Goal: Register for event/course

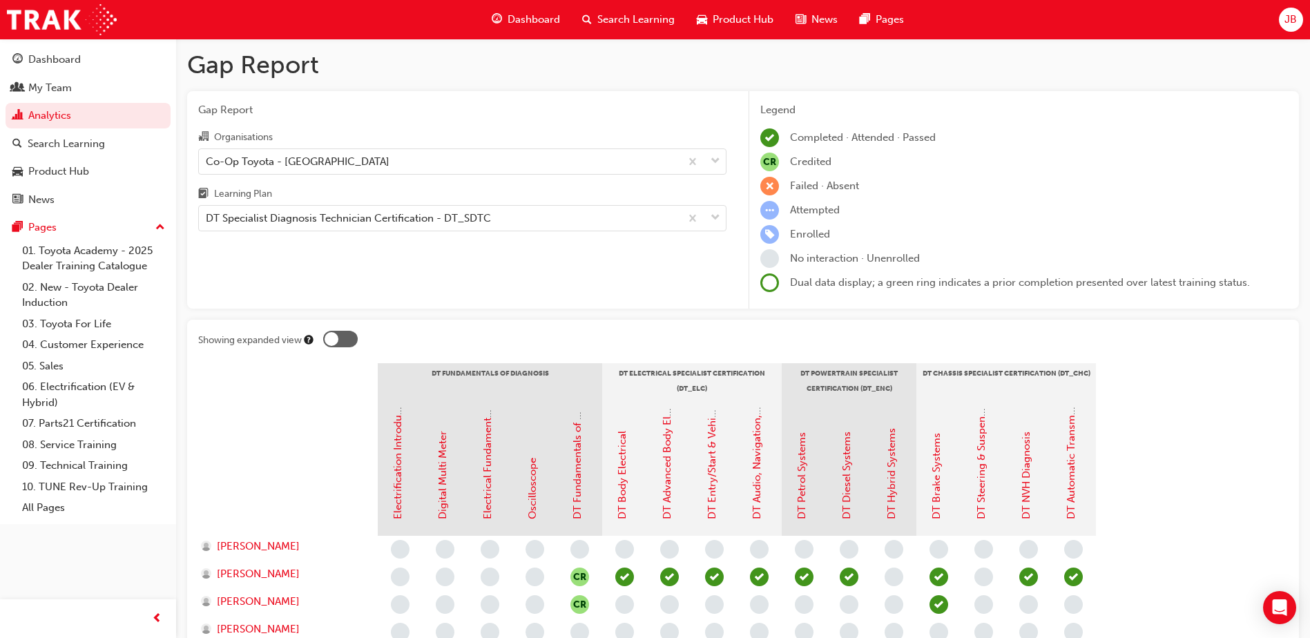
scroll to position [138, 0]
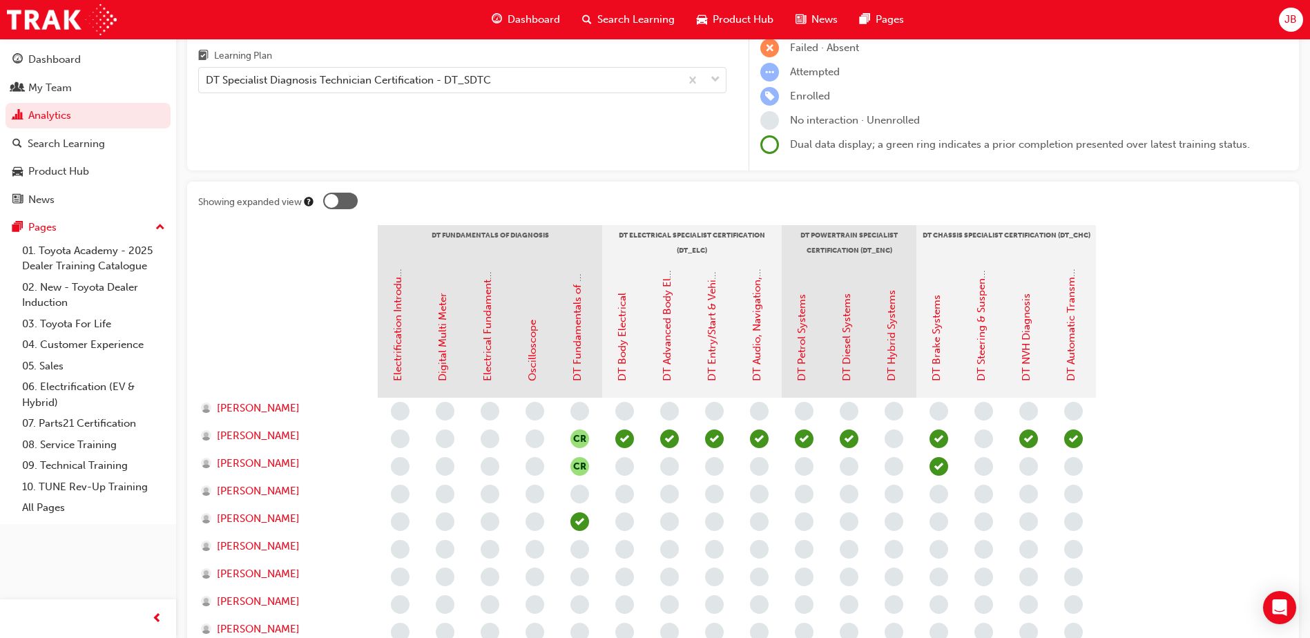
click at [1217, 400] on section "DT Fundamentals of Diagnosis DT Electrical Specialist Certification (DT_ELC) DT…" at bounding box center [743, 587] width 1090 height 725
click at [892, 366] on link "DT Hybrid Systems" at bounding box center [891, 335] width 12 height 91
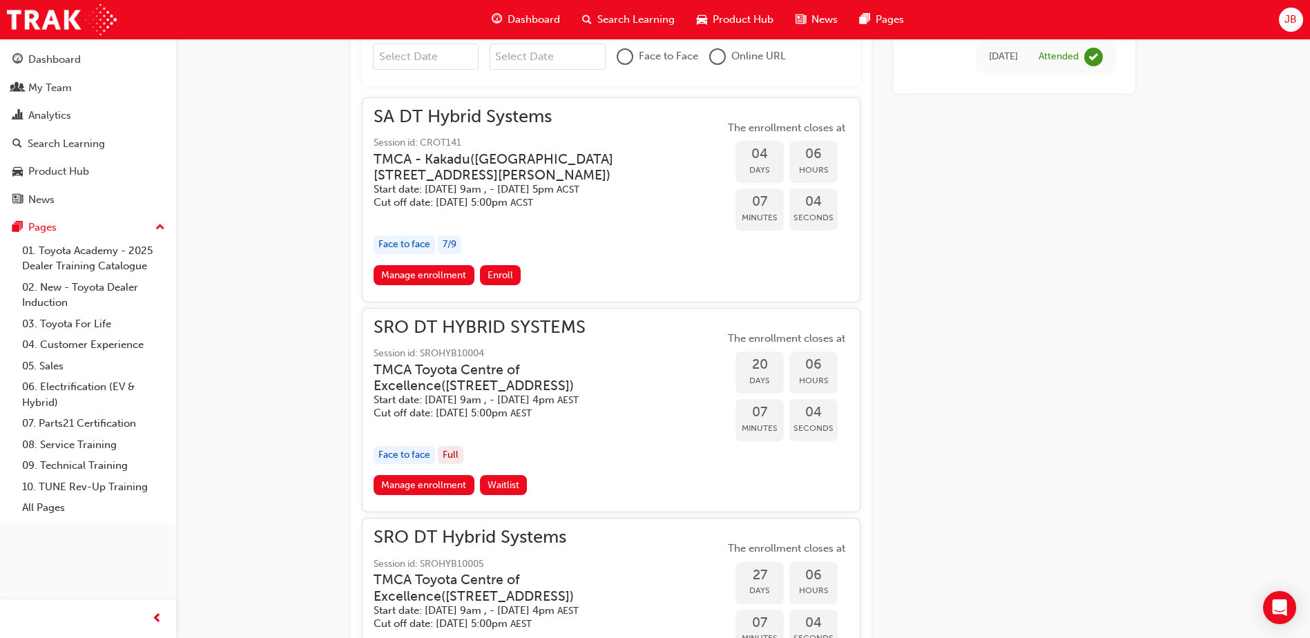
scroll to position [710, 0]
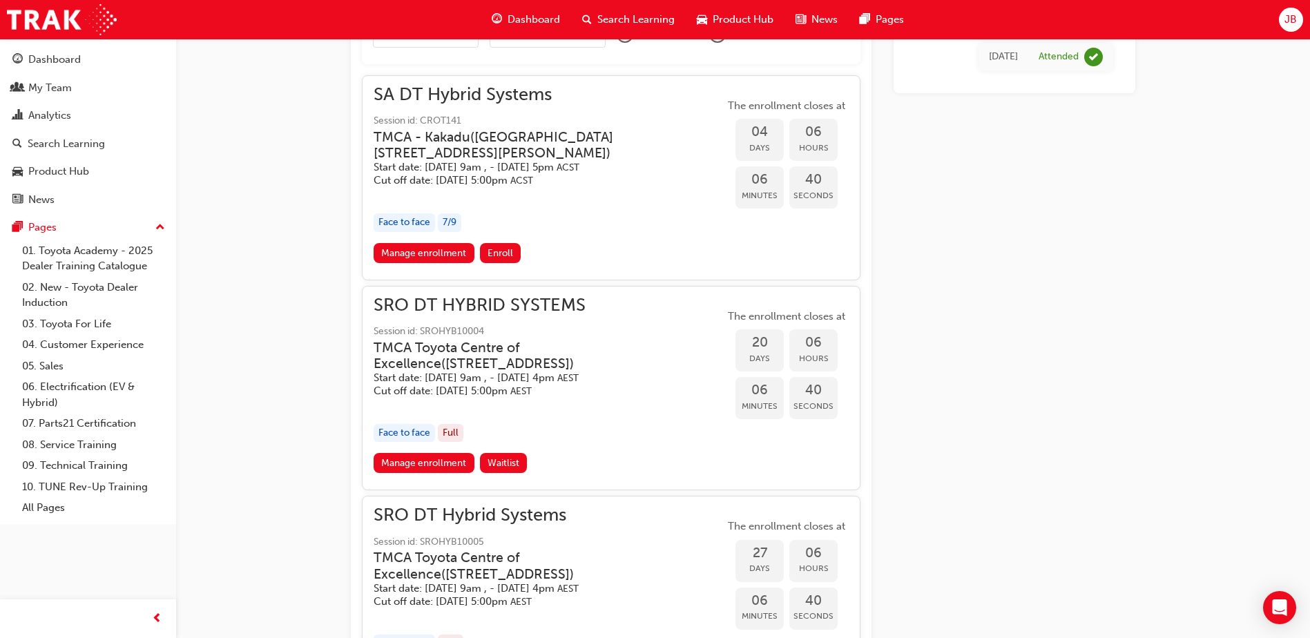
click at [597, 170] on h5 "Start date: [DATE] 9am , - [DATE] 5pm ACST" at bounding box center [538, 167] width 329 height 13
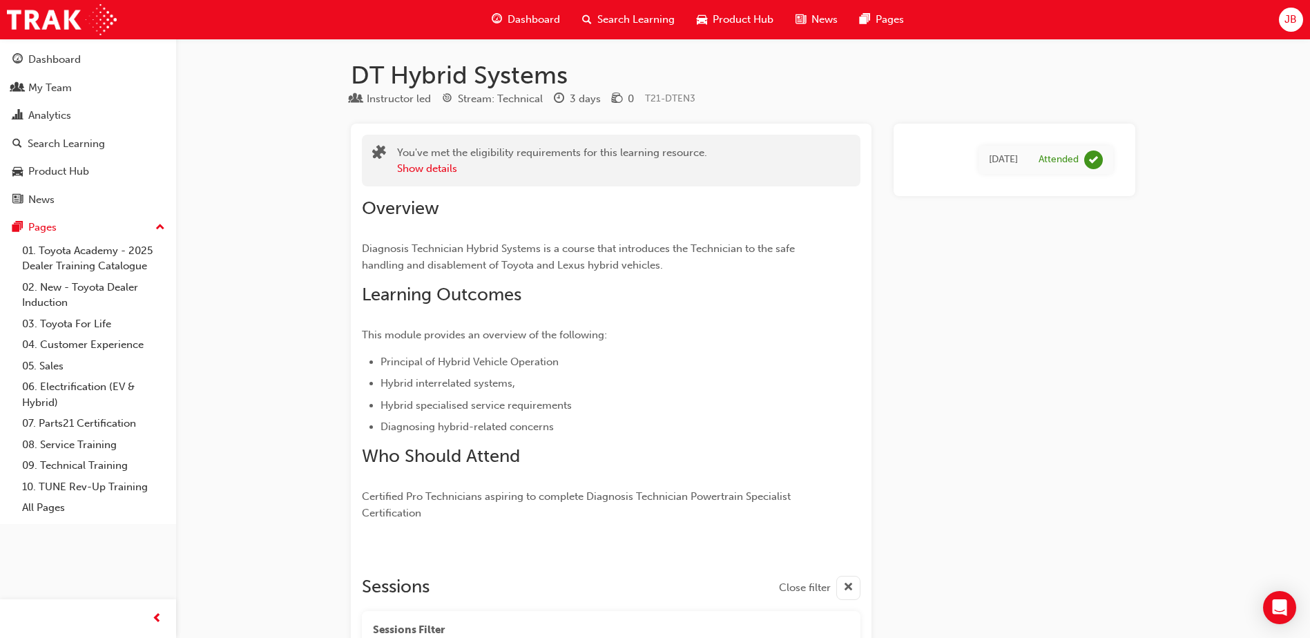
scroll to position [0, 0]
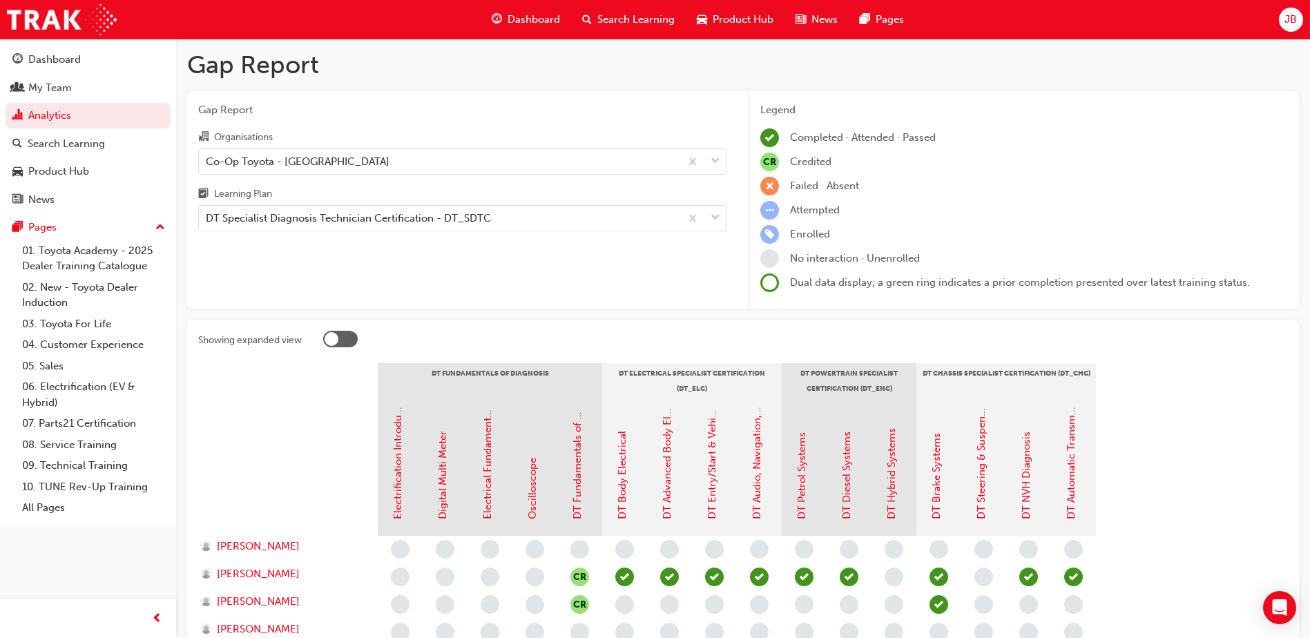
scroll to position [138, 0]
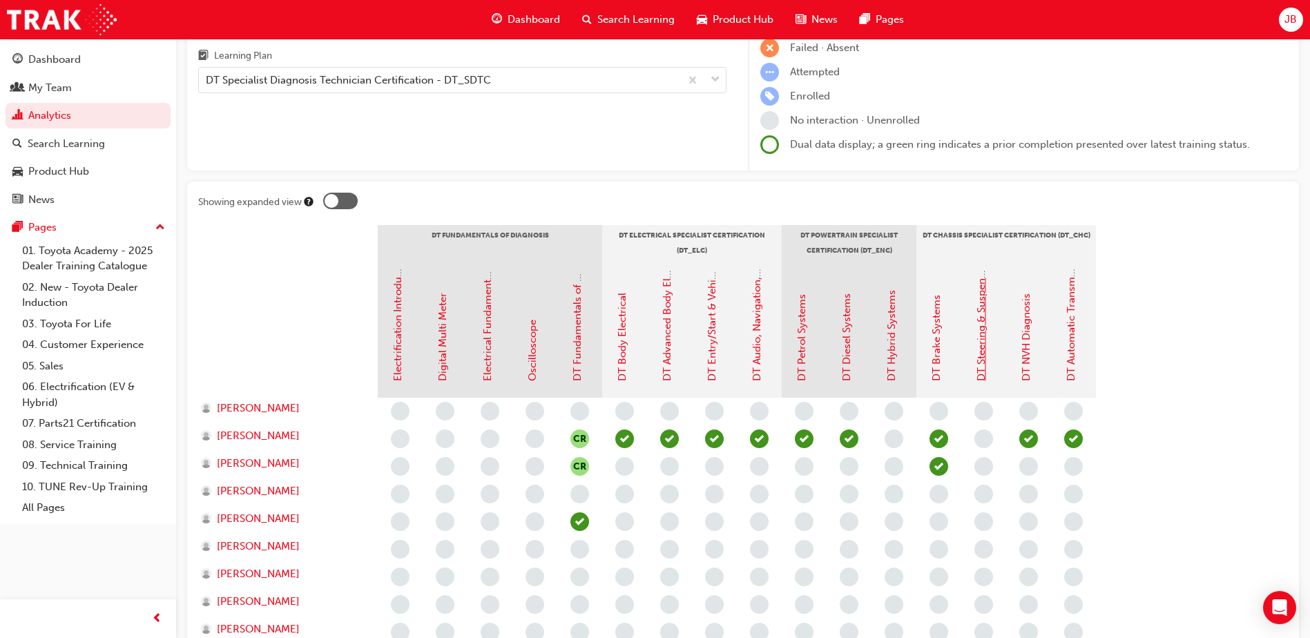
click at [980, 363] on link "DT Steering & Suspension Systems" at bounding box center [981, 298] width 12 height 165
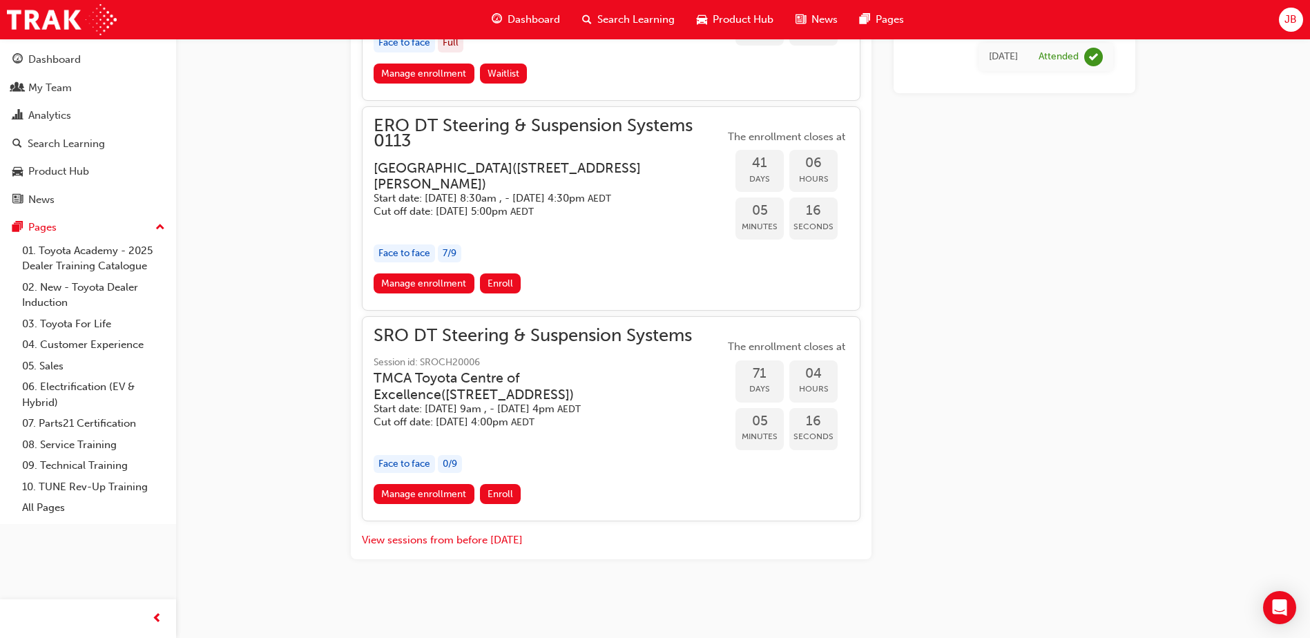
scroll to position [1504, 0]
click at [534, 339] on span "SRO DT Steering & Suspension Systems" at bounding box center [549, 336] width 351 height 16
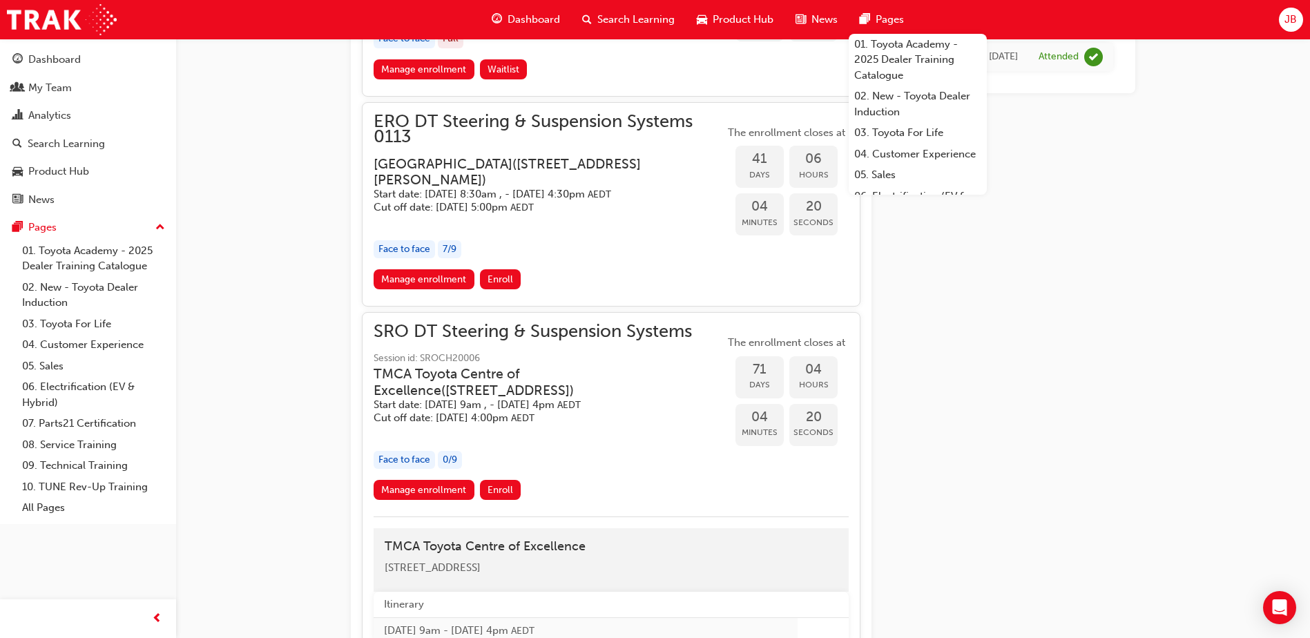
scroll to position [1366, 0]
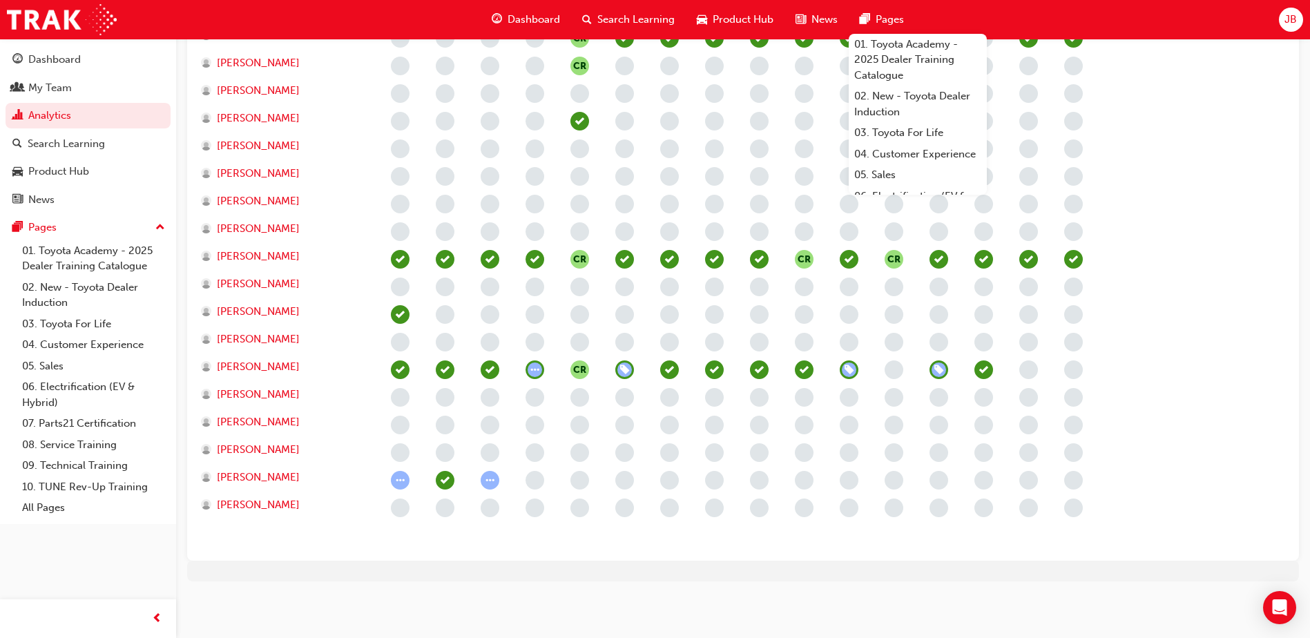
scroll to position [138, 0]
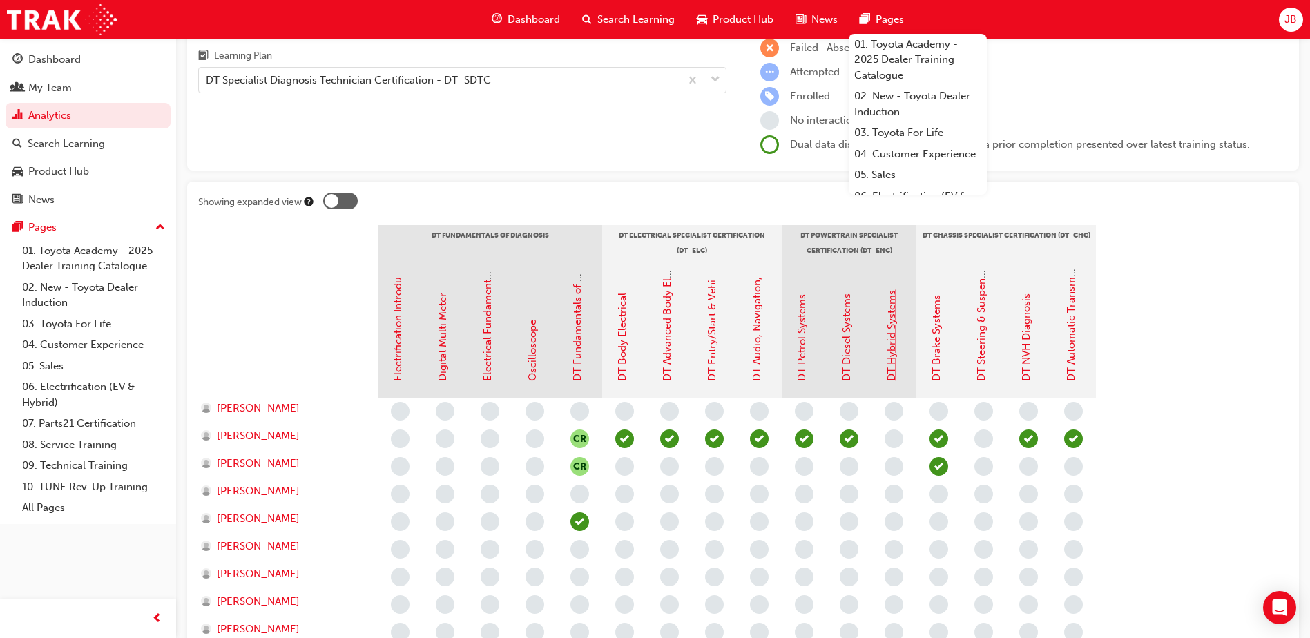
click at [892, 362] on link "DT Hybrid Systems" at bounding box center [891, 335] width 12 height 91
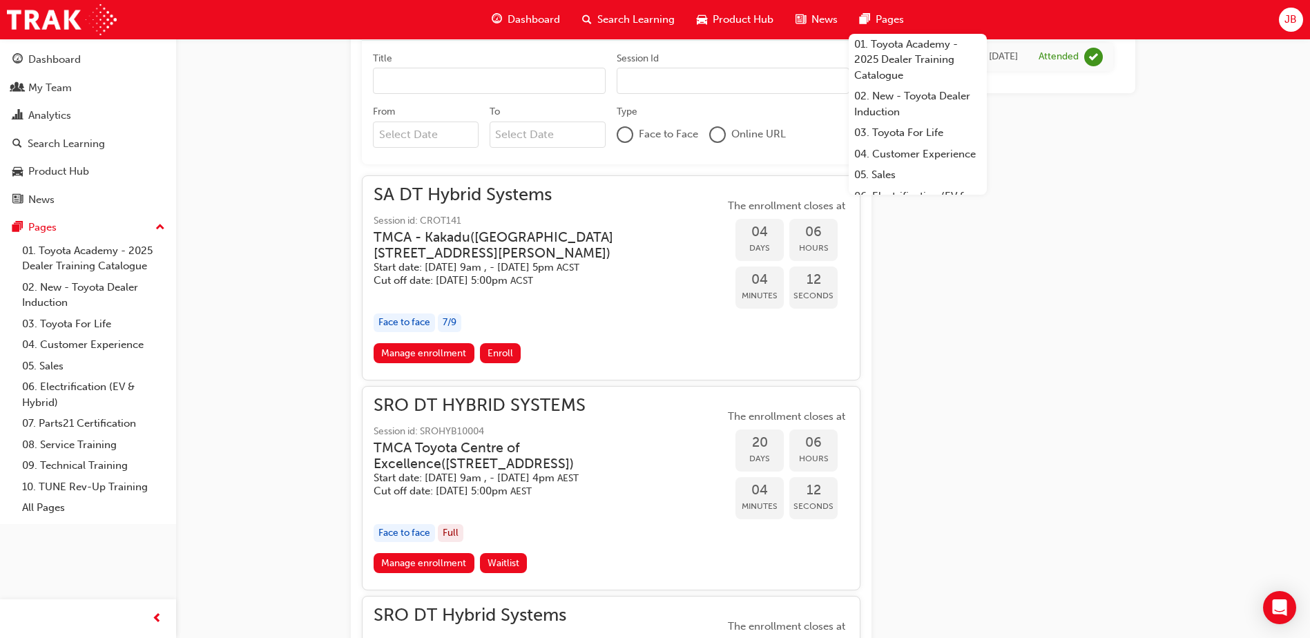
scroll to position [578, 0]
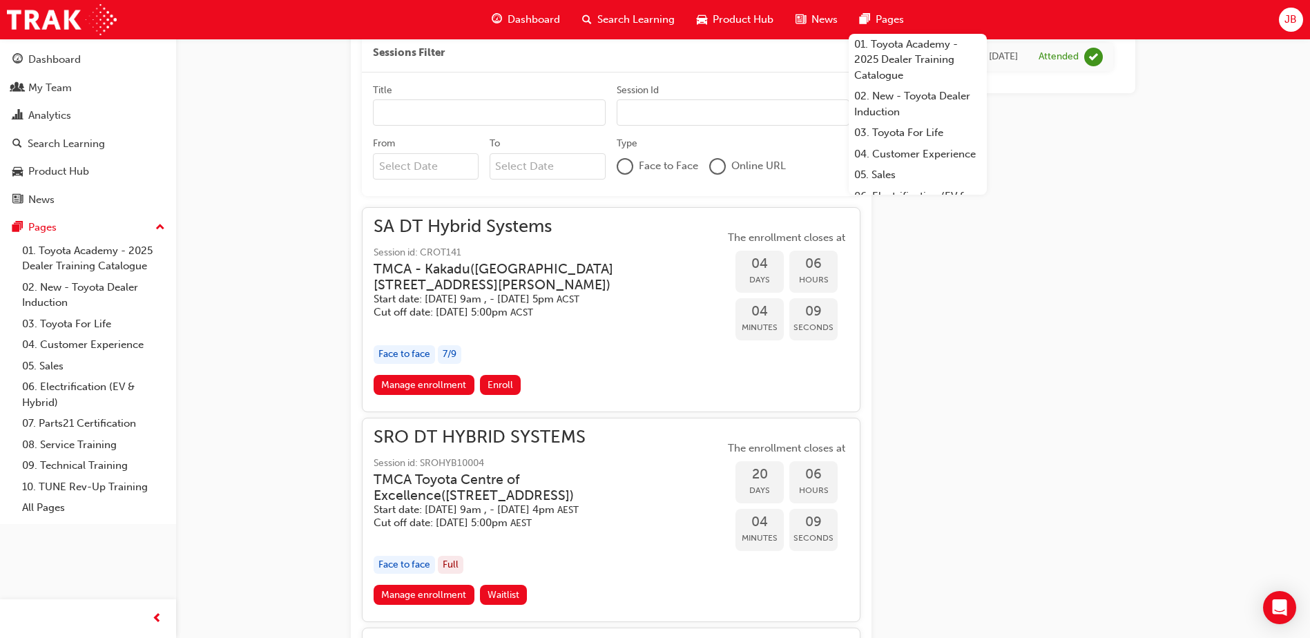
click at [497, 313] on h5 "Cut off date: [DATE] 5:00pm ACST" at bounding box center [538, 312] width 329 height 13
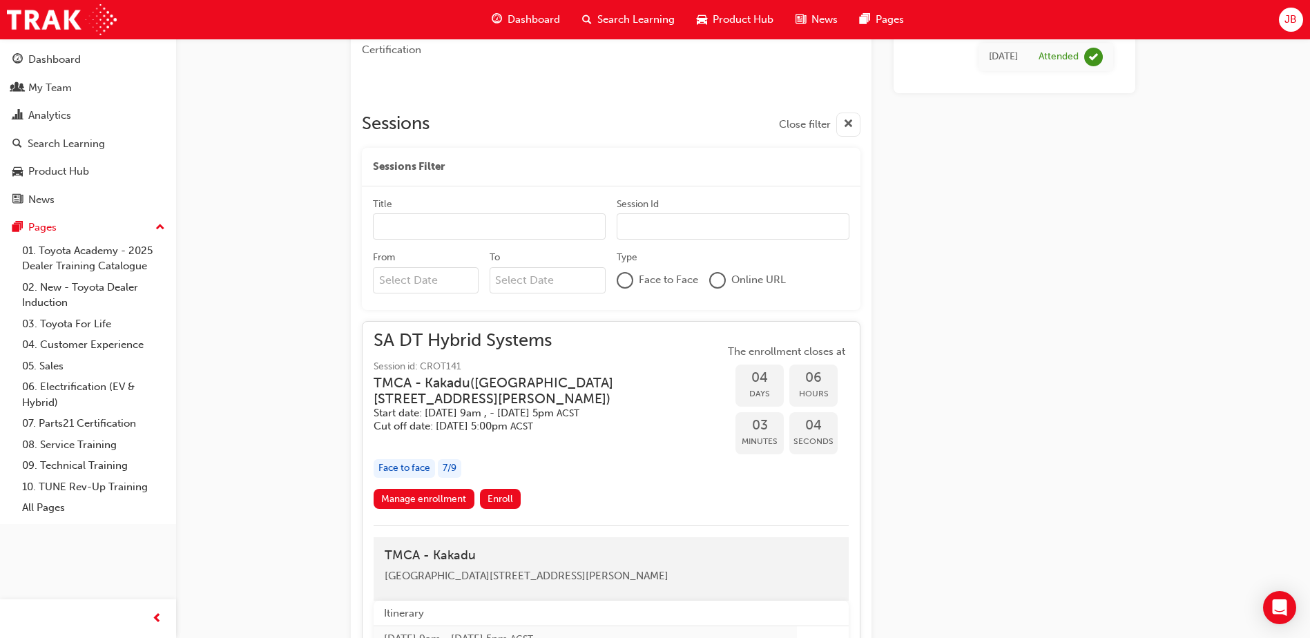
scroll to position [440, 0]
